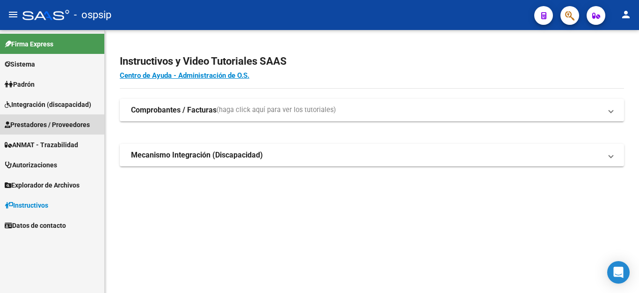
click at [62, 125] on span "Prestadores / Proveedores" at bounding box center [47, 124] width 85 height 10
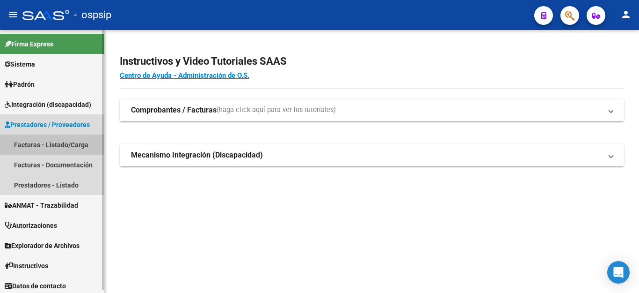
click at [61, 142] on link "Facturas - Listado/Carga" at bounding box center [52, 144] width 104 height 20
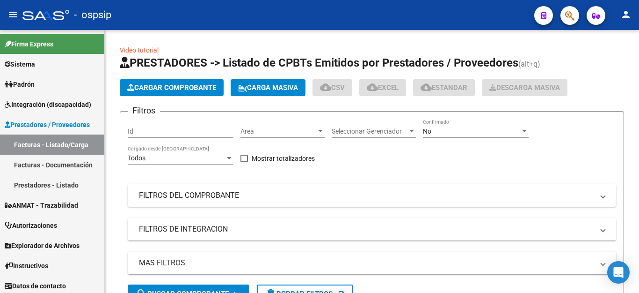
click at [526, 132] on div at bounding box center [524, 131] width 5 height 2
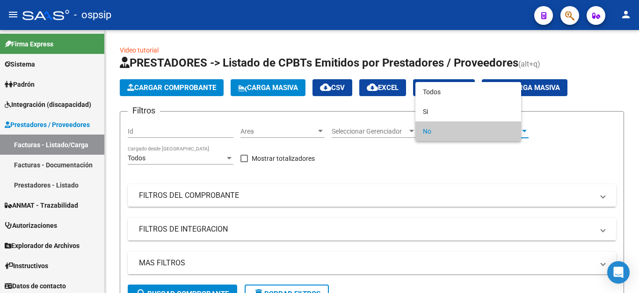
click at [526, 132] on div at bounding box center [524, 131] width 5 height 2
click at [513, 89] on span "Todos" at bounding box center [476, 92] width 106 height 20
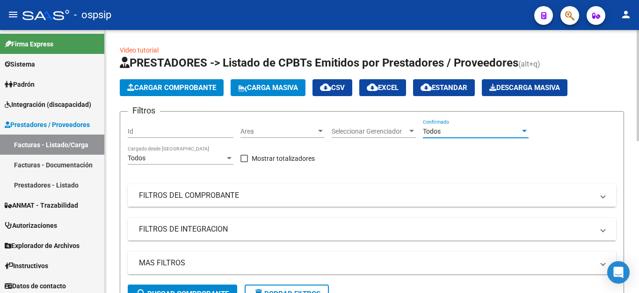
click at [602, 199] on span at bounding box center [603, 195] width 4 height 10
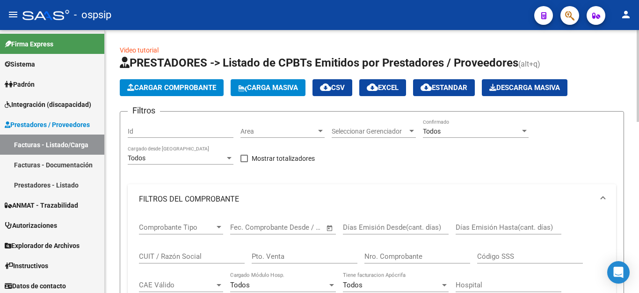
click at [171, 254] on input "CUIT / Razón Social" at bounding box center [192, 256] width 106 height 8
click at [637, 207] on div at bounding box center [638, 161] width 2 height 263
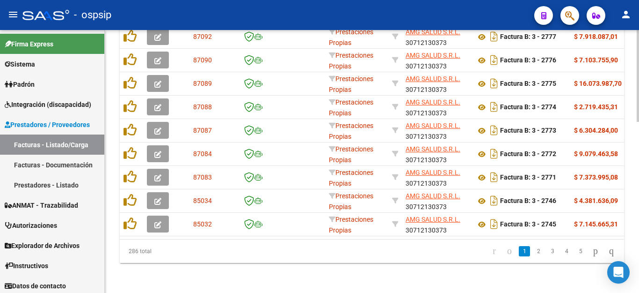
click at [637, 207] on div at bounding box center [638, 161] width 2 height 263
type input "amg"
click at [533, 250] on link "2" at bounding box center [538, 251] width 11 height 10
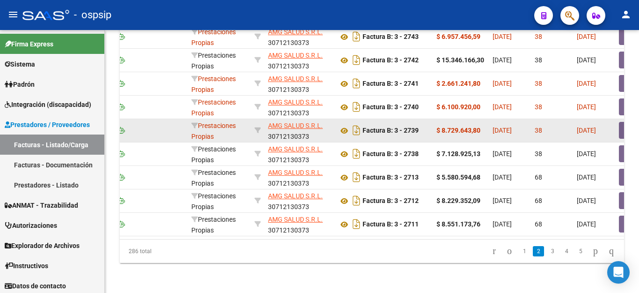
scroll to position [0, 189]
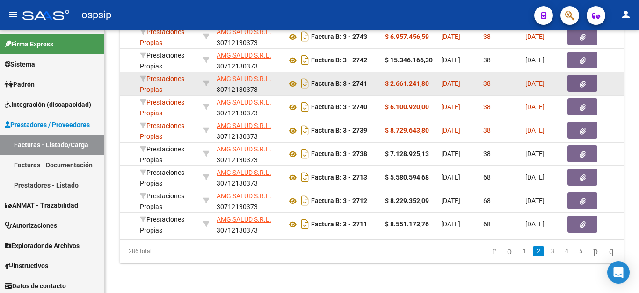
click at [583, 80] on icon "button" at bounding box center [583, 83] width 6 height 7
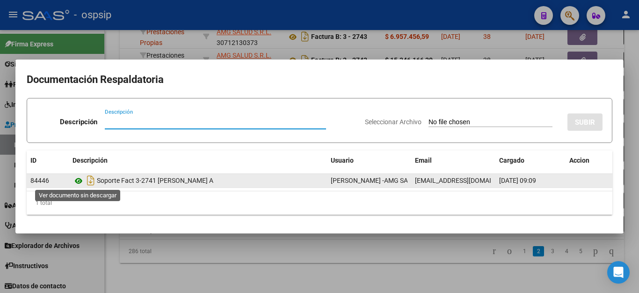
click at [79, 182] on icon at bounding box center [79, 180] width 12 height 11
